Goal: Find specific page/section: Find specific page/section

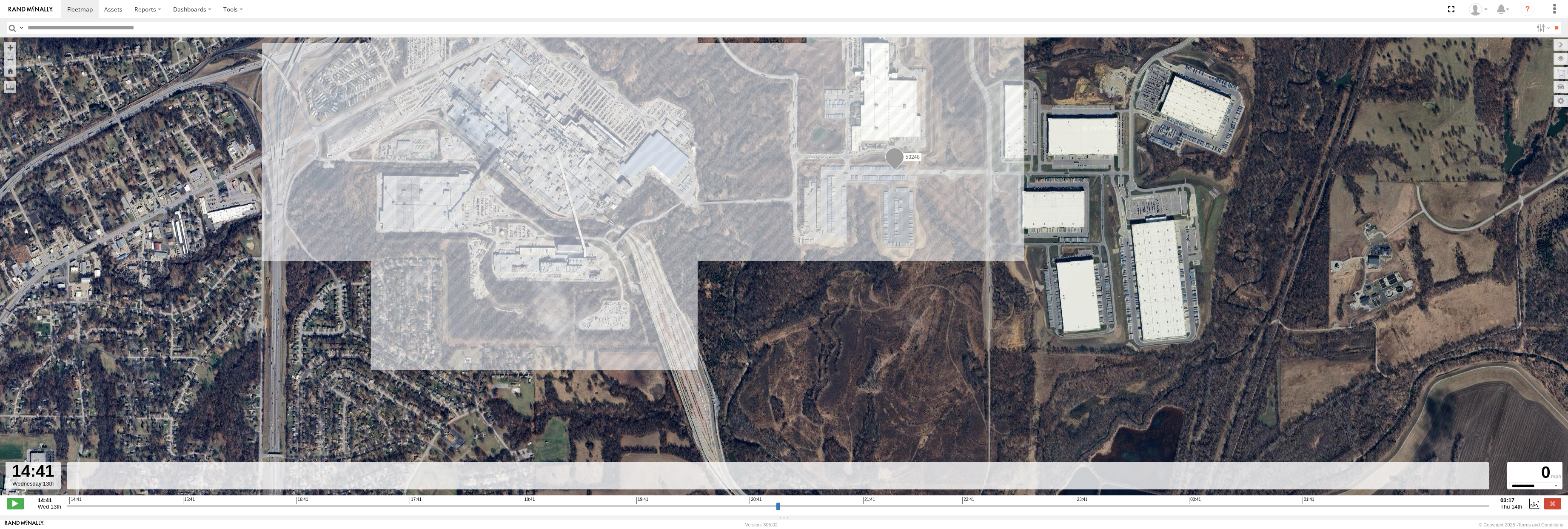
select select "**********"
click at [73, 7] on span at bounding box center [80, 9] width 26 height 8
